Goal: Find specific fact

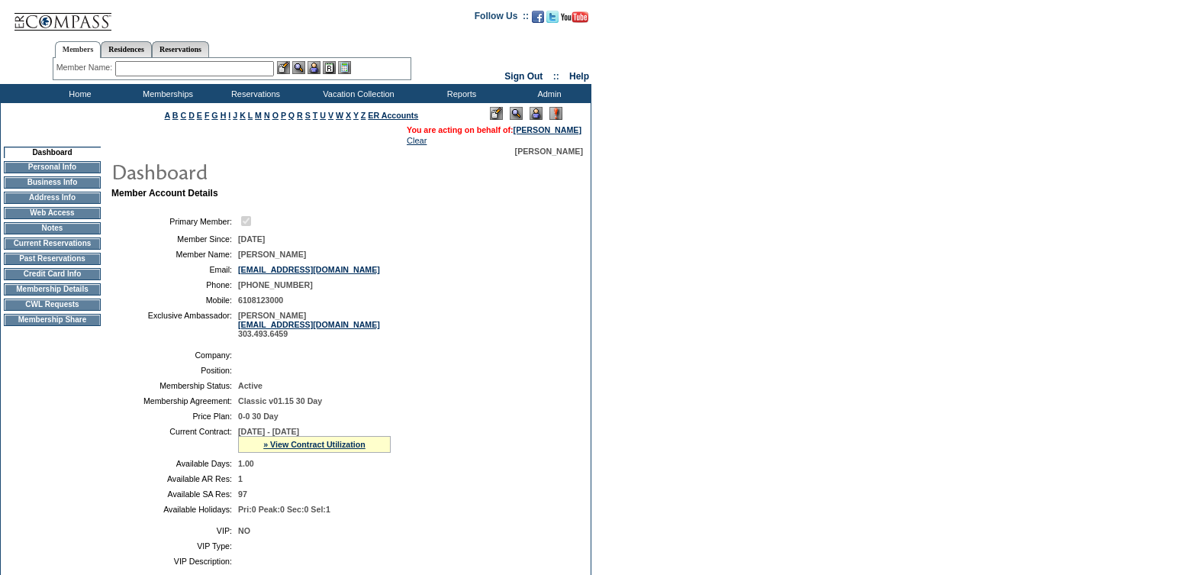
click at [60, 278] on td "Credit Card Info" at bounding box center [52, 274] width 97 height 12
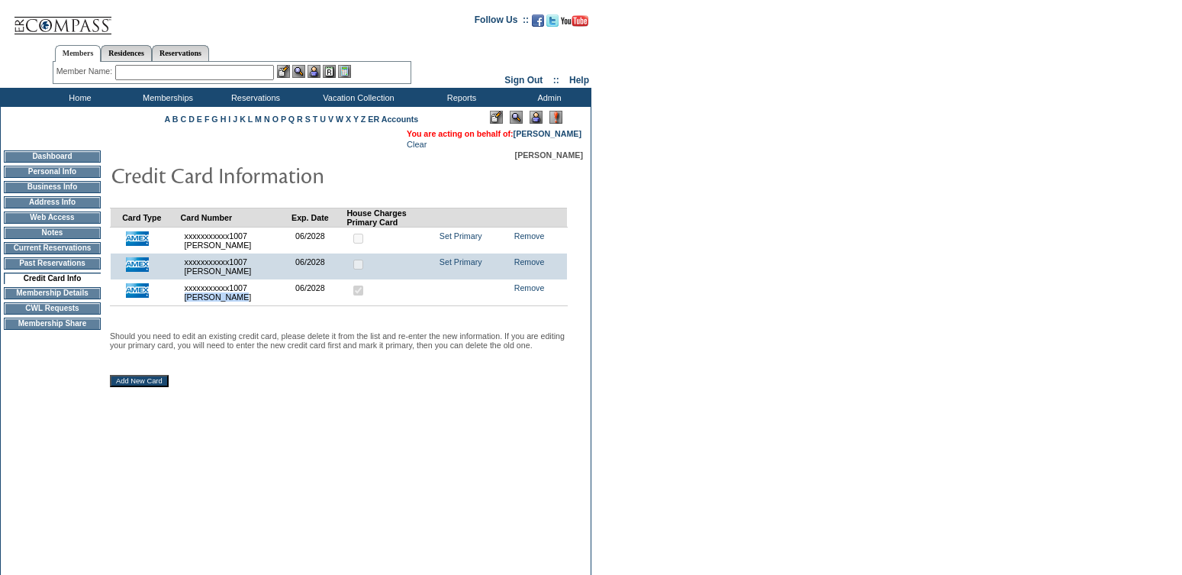
drag, startPoint x: 249, startPoint y: 301, endPoint x: 185, endPoint y: 299, distance: 64.1
click at [185, 299] on td "xxxxxxxxxxx1007 [PERSON_NAME] 25BC1A5EBA4992B6E0631D588E0AADFC" at bounding box center [236, 292] width 111 height 27
copy td "[PERSON_NAME]"
click at [326, 463] on div "Card Type Card Number Exp. Date House Charges Primary Card xxxxxxxxxxx1007 gera…" at bounding box center [346, 388] width 473 height 458
drag, startPoint x: 295, startPoint y: 289, endPoint x: 335, endPoint y: 291, distance: 40.5
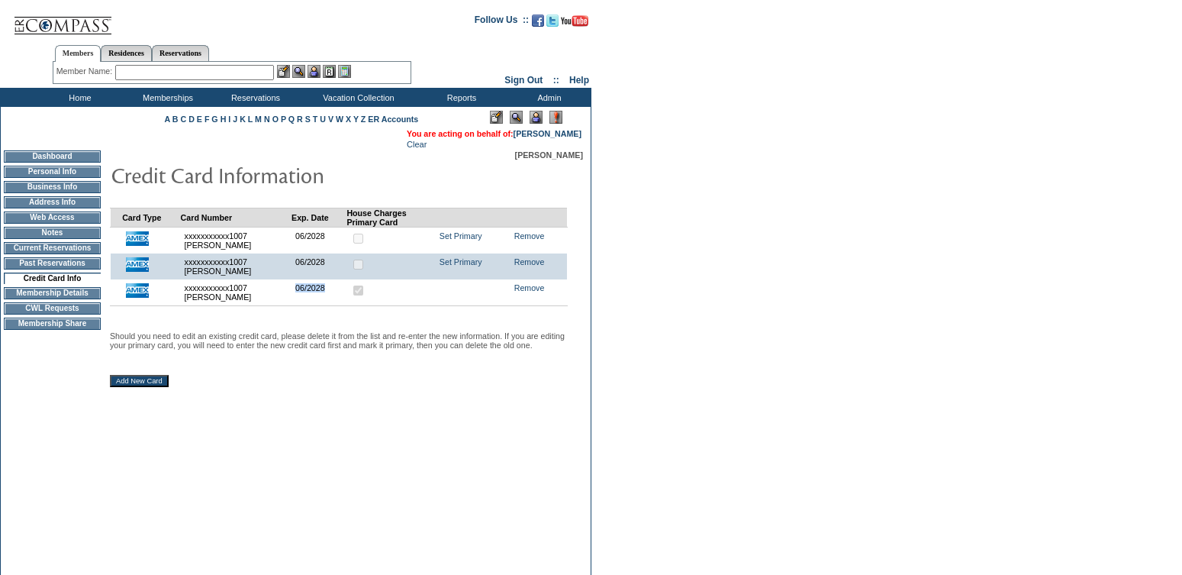
click at [335, 291] on td "06/2028" at bounding box center [319, 292] width 55 height 27
copy td "06/2028"
